Goal: Learn about a topic

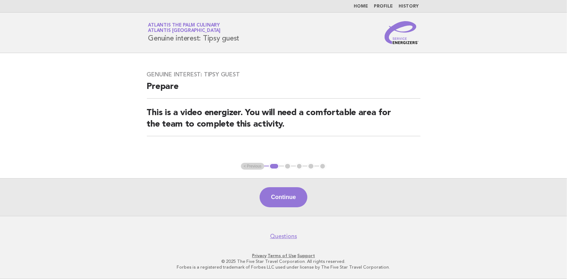
drag, startPoint x: 147, startPoint y: 36, endPoint x: 245, endPoint y: 44, distance: 97.7
click at [245, 44] on div "Service Energizers Atlantis The Palm Culinary Atlantis [GEOGRAPHIC_DATA] Genuin…" at bounding box center [283, 32] width 291 height 23
copy h1 "Genuine interest: Tipsy guest"
click at [276, 200] on button "Continue" at bounding box center [284, 198] width 48 height 20
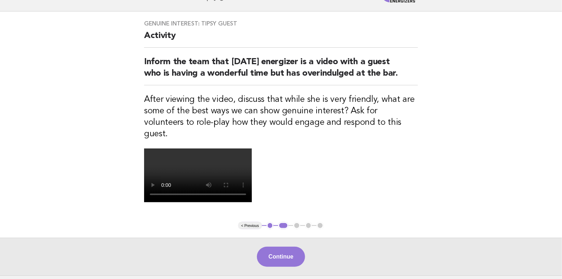
scroll to position [72, 0]
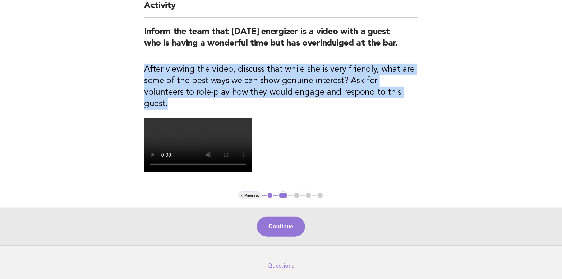
drag, startPoint x: 144, startPoint y: 68, endPoint x: 364, endPoint y: 103, distance: 223.0
click at [364, 103] on div "Genuine interest: Tipsy guest Activity Inform the team that [DATE] energizer is…" at bounding box center [280, 86] width 291 height 211
copy div "After viewing the video, discuss that while she is very friendly, what are some…"
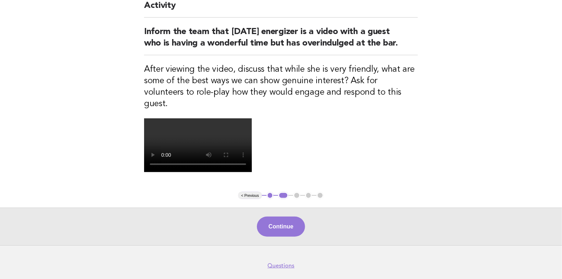
click at [469, 183] on main "Genuine interest: Tipsy guest Activity Inform the team that [DATE] energizer is…" at bounding box center [281, 113] width 562 height 264
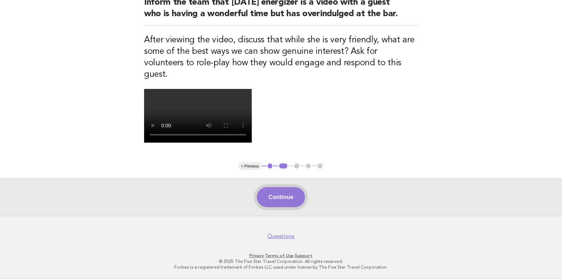
click at [285, 208] on button "Continue" at bounding box center [281, 198] width 48 height 20
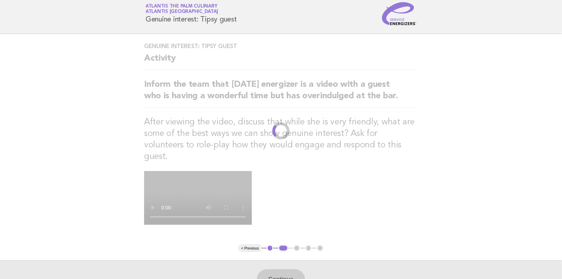
scroll to position [0, 0]
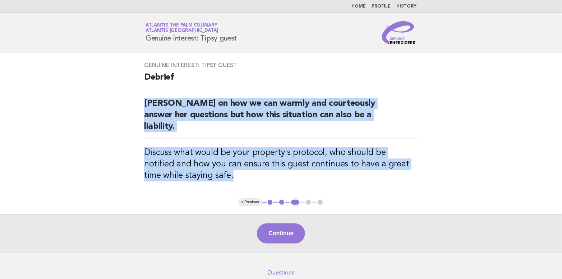
drag, startPoint x: 141, startPoint y: 101, endPoint x: 278, endPoint y: 166, distance: 151.9
click at [278, 166] on div "Genuine interest: Tipsy guest Debrief Debrief on how we can warmly and courteou…" at bounding box center [280, 126] width 291 height 146
copy div "[PERSON_NAME] on how we can warmly and courteously answer her questions but how…"
click at [372, 192] on main "Genuine interest: Tipsy guest Debrief Debrief on how we can warmly and courteou…" at bounding box center [281, 152] width 562 height 199
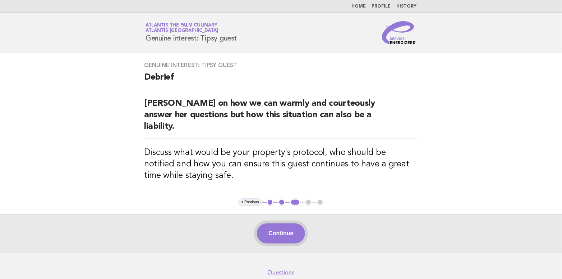
click at [286, 224] on button "Continue" at bounding box center [281, 234] width 48 height 20
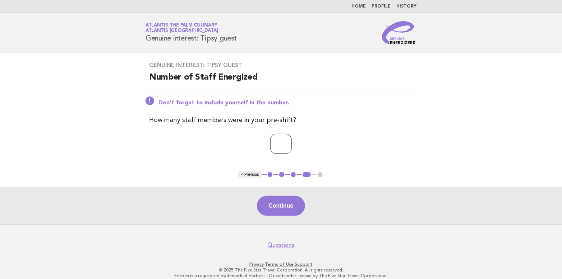
click at [292, 142] on input "*" at bounding box center [281, 144] width 22 height 20
type input "*"
click at [292, 142] on input "*" at bounding box center [281, 144] width 22 height 20
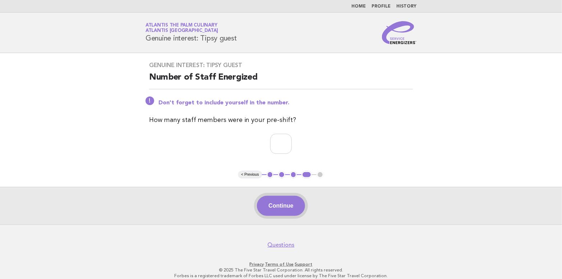
click at [278, 205] on button "Continue" at bounding box center [281, 206] width 48 height 20
